Goal: Information Seeking & Learning: Learn about a topic

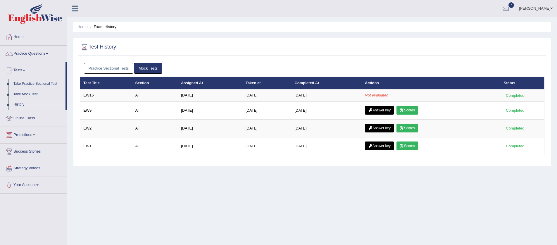
click at [198, 204] on div "Home Exam History Test History Practice Sectional Tests Mock Tests Test Title S…" at bounding box center [312, 146] width 490 height 293
click at [19, 36] on link "Home" at bounding box center [33, 36] width 67 height 15
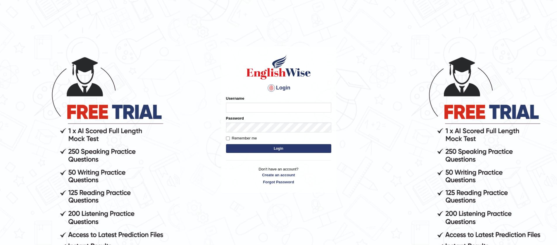
type input "jiwan_parramatta"
click at [226, 144] on button "Login" at bounding box center [278, 148] width 105 height 9
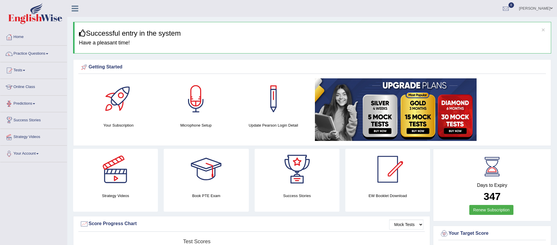
click at [25, 70] on span at bounding box center [24, 70] width 2 height 1
click at [20, 106] on link "History" at bounding box center [38, 104] width 55 height 11
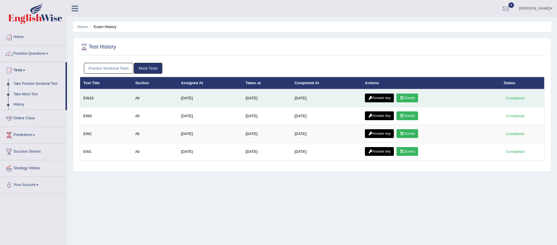
click at [410, 95] on link "Scores" at bounding box center [408, 98] width 22 height 9
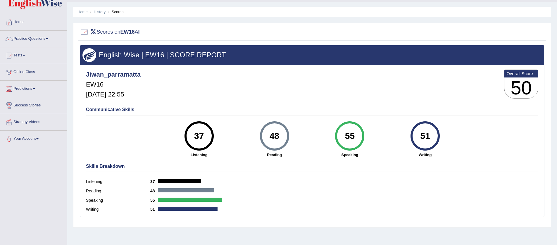
scroll to position [8, 0]
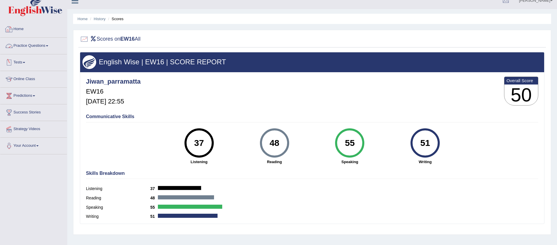
click at [22, 27] on link "Home" at bounding box center [33, 28] width 67 height 15
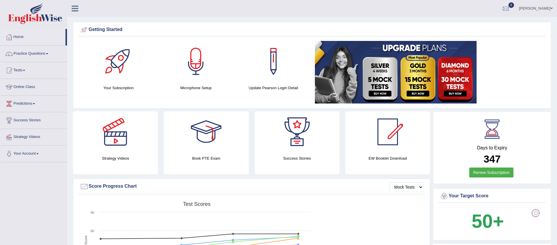
click at [49, 52] on link "Practice Questions" at bounding box center [33, 53] width 67 height 15
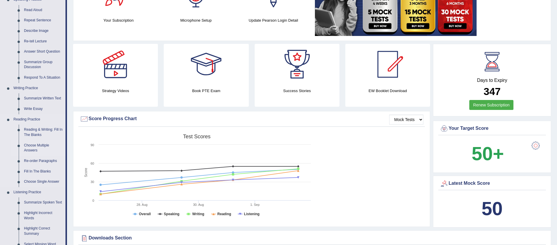
scroll to position [93, 0]
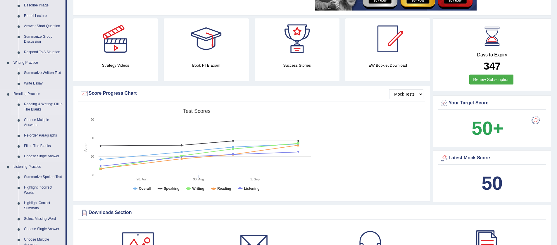
click at [40, 104] on link "Reading & Writing: Fill In The Blanks" at bounding box center [43, 107] width 44 height 16
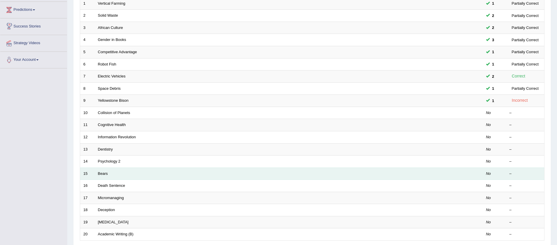
scroll to position [107, 0]
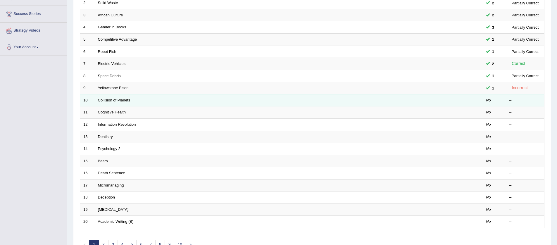
click at [99, 100] on link "Collision of Planets" at bounding box center [114, 100] width 32 height 4
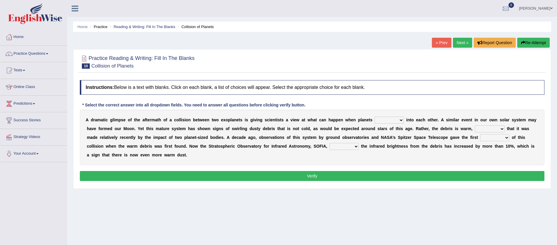
click at [403, 121] on select "crash explore roam implode" at bounding box center [389, 120] width 29 height 7
select select "crash"
click at [502, 129] on select "reinforcing sentencing forging conducing" at bounding box center [490, 129] width 30 height 7
select select "conducing"
click at [508, 138] on select "pints faints hints taints" at bounding box center [494, 137] width 29 height 7
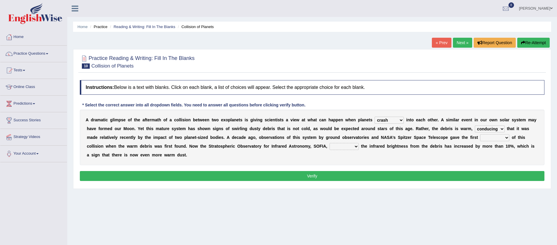
select select "hints"
click at [357, 147] on select "concealed revealed repealed unsealed" at bounding box center [344, 146] width 29 height 7
select select "revealed"
click at [354, 178] on button "Verify" at bounding box center [312, 176] width 465 height 10
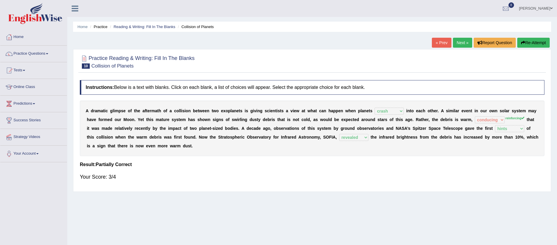
click at [459, 44] on link "Next »" at bounding box center [462, 43] width 19 height 10
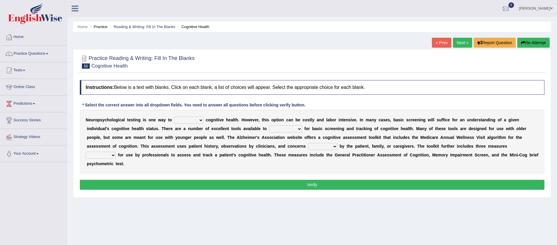
click at [200, 120] on select "obsess assess possess access" at bounding box center [188, 120] width 29 height 7
select select "access"
click at [200, 120] on select "obsess assess possess access" at bounding box center [188, 120] width 29 height 7
click at [298, 129] on select "stationers practitioners petitioners questioners" at bounding box center [285, 129] width 33 height 7
select select "practitioners"
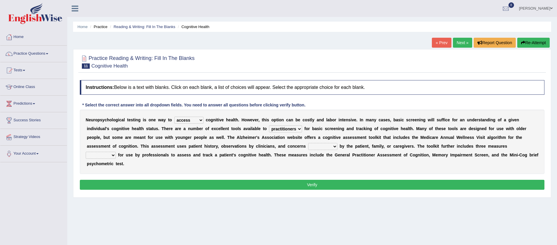
click at [334, 147] on select "raised rising arising praised" at bounding box center [322, 146] width 29 height 7
click at [334, 146] on select "raised rising arising praised" at bounding box center [322, 146] width 29 height 7
select select "rising"
click at [116, 152] on select "validated intimidated dilapidated antedated" at bounding box center [101, 155] width 30 height 7
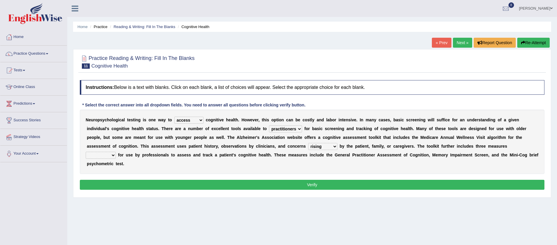
select select "validated"
click at [334, 146] on select "raised rising arising praised" at bounding box center [322, 146] width 29 height 7
select select "raised"
click at [353, 186] on button "Verify" at bounding box center [312, 185] width 465 height 10
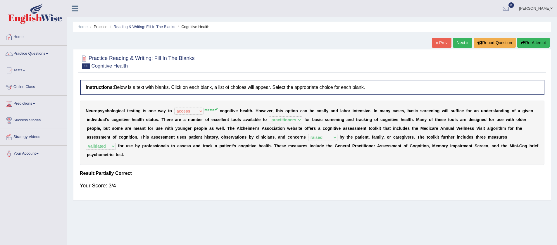
click at [531, 43] on button "Re-Attempt" at bounding box center [534, 43] width 32 height 10
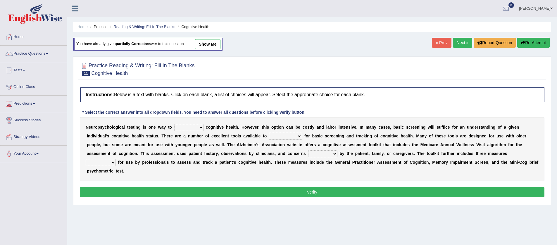
click at [201, 127] on select "obsess assess possess access" at bounding box center [188, 127] width 29 height 7
select select "assess"
click at [302, 137] on select "stationers practitioners petitioners questioners" at bounding box center [285, 136] width 33 height 7
select select "practitioners"
click at [335, 154] on select "raised rising arising praised" at bounding box center [322, 153] width 29 height 7
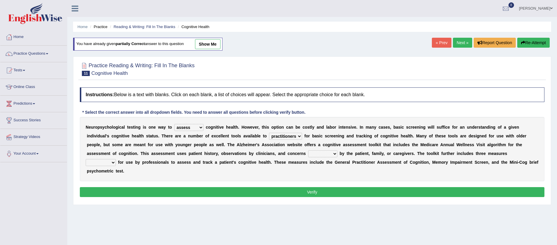
select select "raised"
click at [116, 159] on select "validated intimidated dilapidated antedated" at bounding box center [101, 162] width 30 height 7
select select "validated"
click at [363, 195] on button "Verify" at bounding box center [312, 192] width 465 height 10
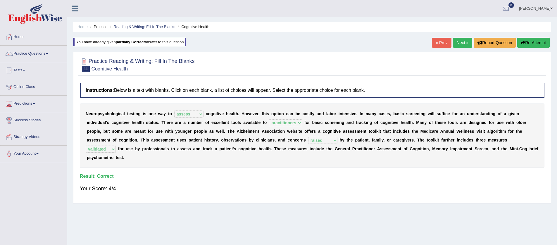
click at [455, 41] on link "Next »" at bounding box center [462, 43] width 19 height 10
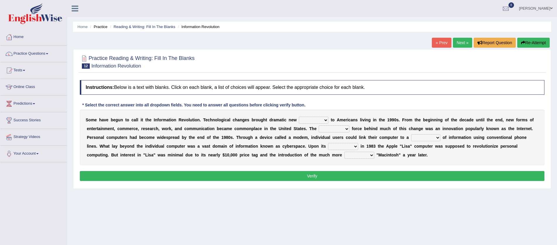
click at [325, 120] on select "challenges puzzles options confusion" at bounding box center [314, 120] width 30 height 7
select select "challenges"
click at [349, 129] on select "unremitting uninspiring driving insinuating" at bounding box center [334, 129] width 31 height 7
select select "driving"
click at [439, 139] on select "magnitude bulk wealth volume" at bounding box center [425, 137] width 29 height 7
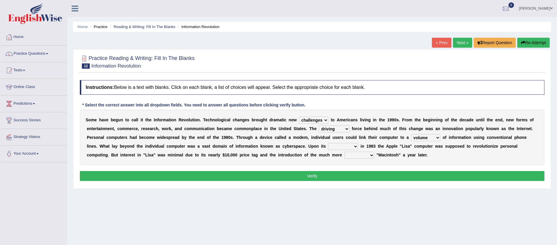
click at [437, 138] on select "magnitude bulk wealth volume" at bounding box center [425, 137] width 29 height 7
click at [439, 138] on select "magnitude bulk wealth volume" at bounding box center [425, 137] width 29 height 7
select select "magnitude"
click at [343, 147] on select "relief release publication emission" at bounding box center [343, 146] width 30 height 7
select select "release"
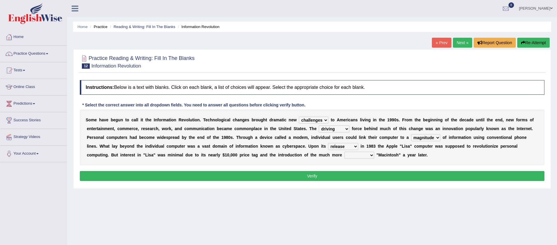
click at [345, 155] on select "convenient affordable advanced formidable" at bounding box center [360, 155] width 30 height 7
select select "affordable"
click at [335, 171] on button "Verify" at bounding box center [312, 176] width 465 height 10
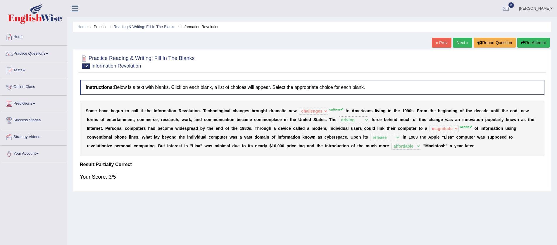
click at [49, 52] on link "Practice Questions" at bounding box center [33, 53] width 67 height 15
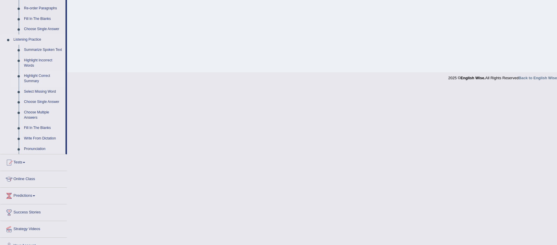
scroll to position [216, 0]
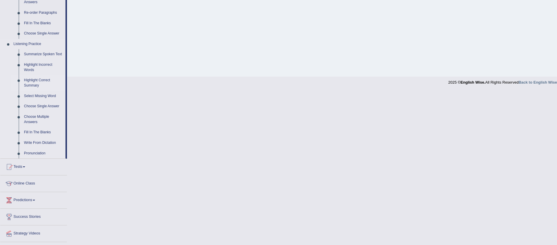
click at [42, 84] on link "Highlight Correct Summary" at bounding box center [43, 83] width 44 height 16
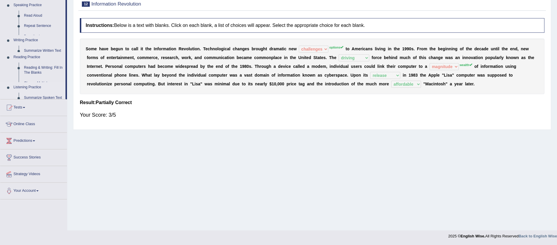
scroll to position [62, 0]
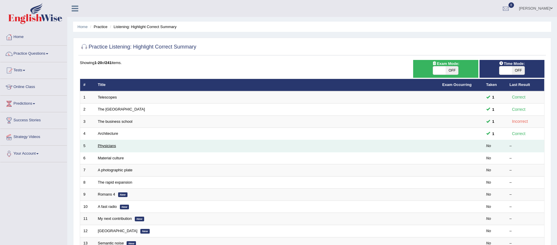
click at [113, 146] on link "Physicians" at bounding box center [107, 146] width 18 height 4
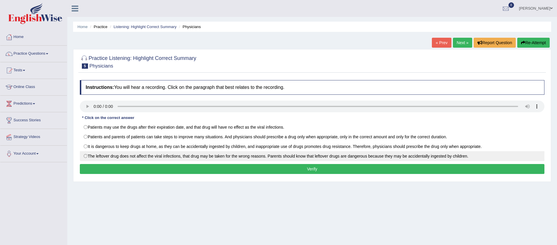
click at [165, 155] on label "The leftover drug does not affect the viral infections, that drug may be taken …" at bounding box center [312, 156] width 465 height 10
radio input "true"
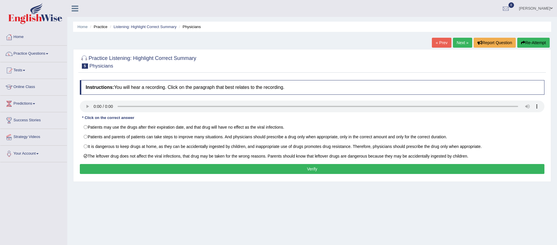
click at [262, 172] on button "Verify" at bounding box center [312, 169] width 465 height 10
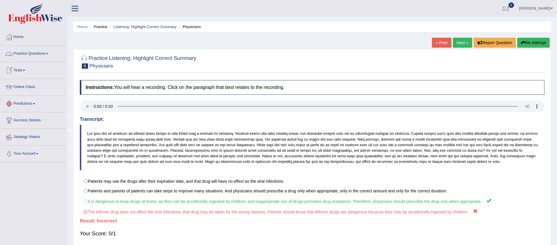
click at [50, 52] on link "Practice Questions" at bounding box center [33, 53] width 67 height 15
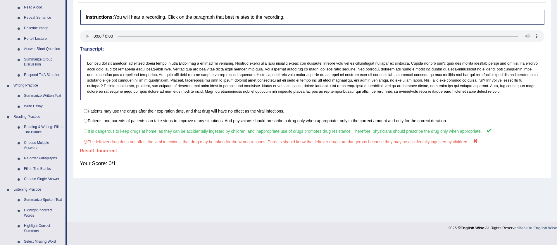
scroll to position [235, 0]
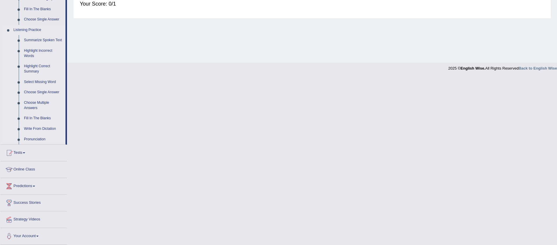
click at [51, 130] on link "Write From Dictation" at bounding box center [43, 129] width 44 height 11
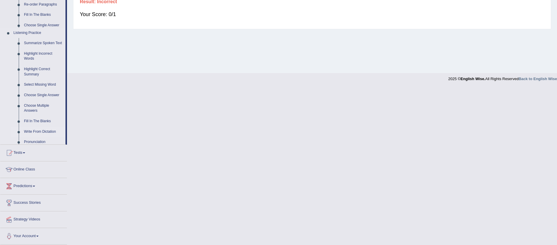
scroll to position [62, 0]
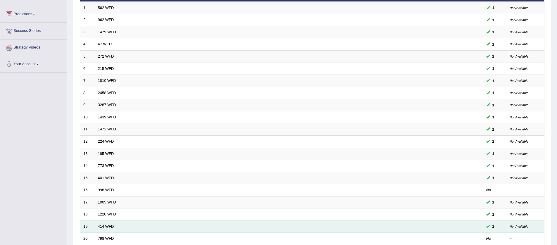
scroll to position [142, 0]
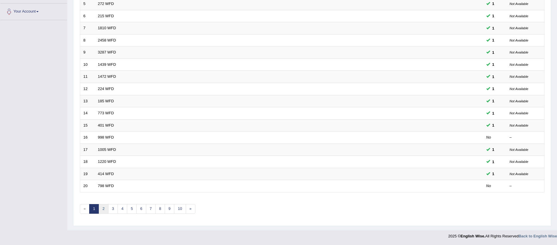
click at [105, 209] on link "2" at bounding box center [104, 209] width 10 height 10
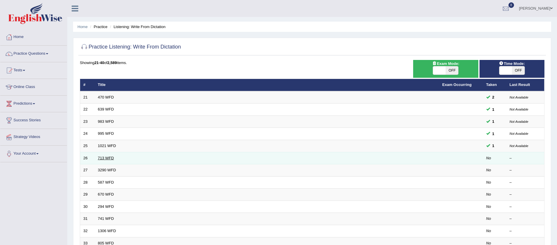
click at [107, 159] on link "713 WFD" at bounding box center [106, 158] width 16 height 4
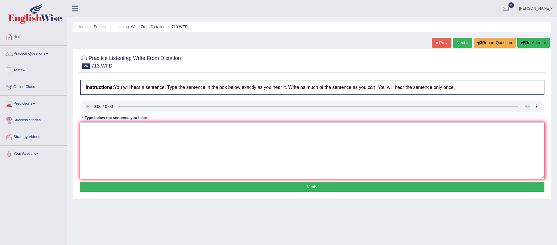
click at [145, 130] on textarea at bounding box center [312, 150] width 465 height 57
type textarea "The speaker given by outliners outline."
click at [284, 190] on button "Verify" at bounding box center [312, 187] width 465 height 10
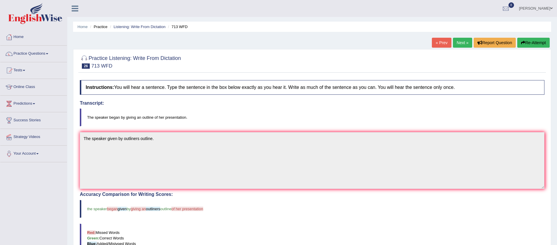
click at [535, 42] on button "Re-Attempt" at bounding box center [534, 43] width 32 height 10
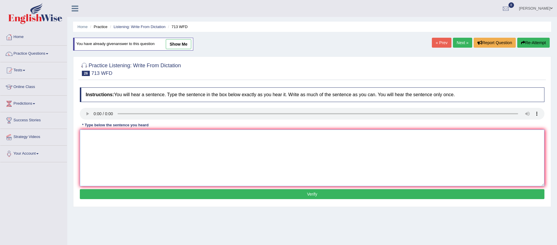
click at [169, 135] on textarea at bounding box center [312, 158] width 465 height 57
type textarea "The speaker has began given her outliners presentation."
click at [294, 195] on button "Verify" at bounding box center [312, 194] width 465 height 10
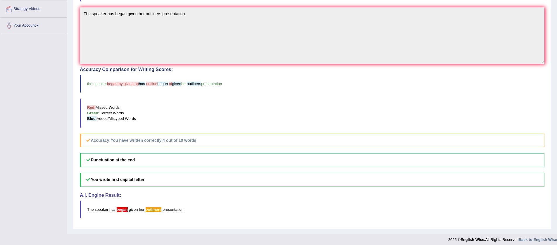
scroll to position [6, 0]
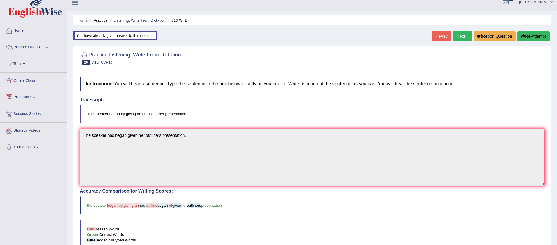
click at [458, 35] on link "Next »" at bounding box center [462, 36] width 19 height 10
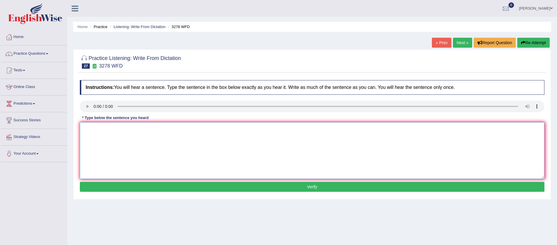
click at [99, 134] on textarea at bounding box center [312, 150] width 465 height 57
type textarea "i"
type textarea "It is important to study time [DATE]."
click at [278, 191] on button "Verify" at bounding box center [312, 187] width 465 height 10
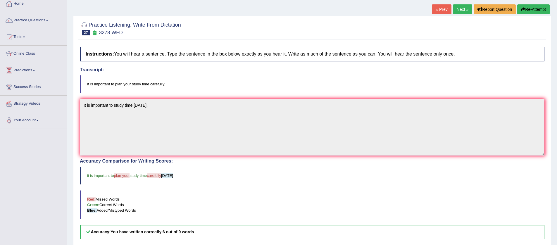
scroll to position [33, 0]
click at [530, 8] on button "Re-Attempt" at bounding box center [534, 10] width 32 height 10
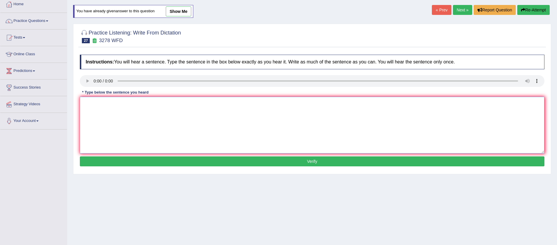
click at [145, 114] on textarea at bounding box center [312, 125] width 465 height 57
type textarea "It is important to study time carefully."
click at [312, 163] on button "Verify" at bounding box center [312, 162] width 465 height 10
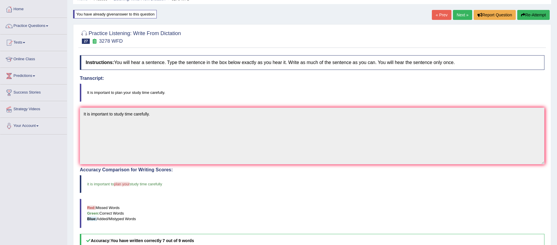
scroll to position [0, 0]
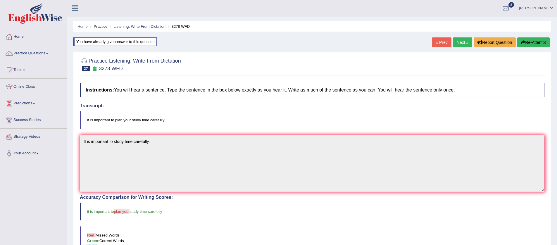
click at [456, 43] on link "Next »" at bounding box center [462, 42] width 19 height 10
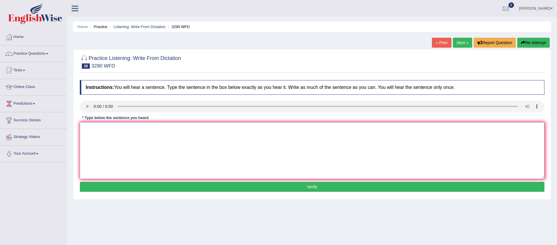
click at [102, 144] on textarea at bounding box center [312, 150] width 465 height 57
type textarea "You are required the lecture and."
click at [239, 189] on button "Verify" at bounding box center [312, 187] width 465 height 10
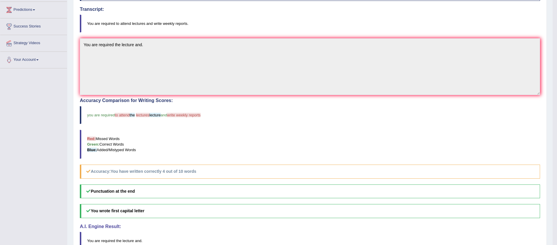
scroll to position [4, 0]
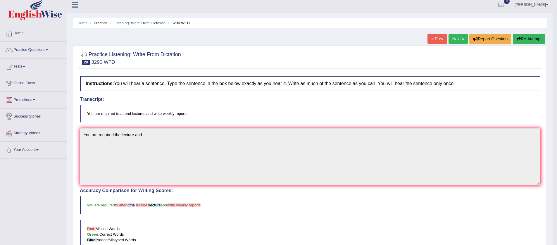
click at [451, 36] on link "Next »" at bounding box center [458, 39] width 19 height 10
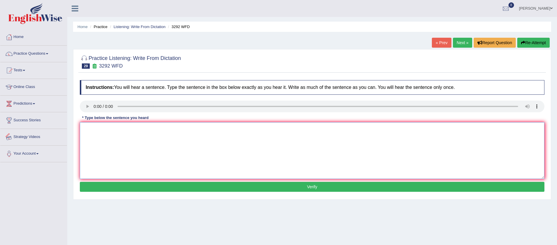
click at [117, 144] on textarea at bounding box center [312, 150] width 465 height 57
type textarea "g"
type textarea "Gravity is the force that attrack two bodies each others."
click at [280, 191] on button "Verify" at bounding box center [312, 187] width 465 height 10
